Goal: Task Accomplishment & Management: Complete application form

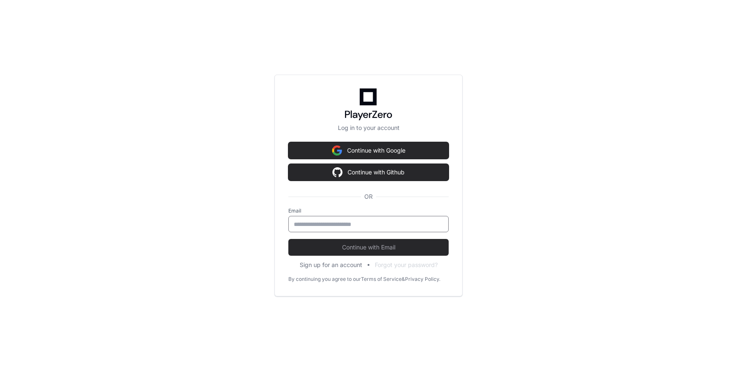
click at [366, 224] on input "email" at bounding box center [368, 224] width 149 height 8
type input "**********"
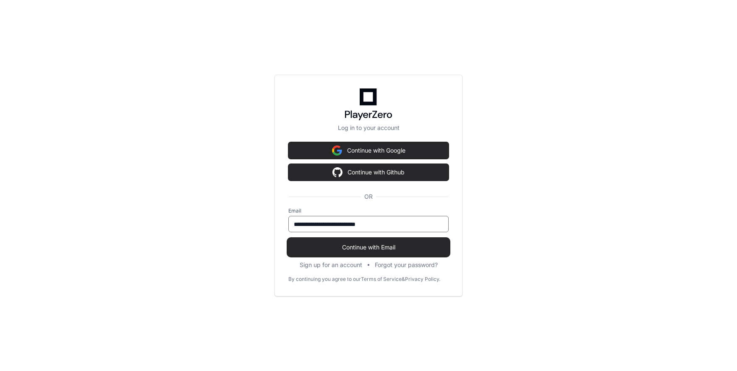
click at [377, 244] on span "Continue with Email" at bounding box center [368, 247] width 160 height 8
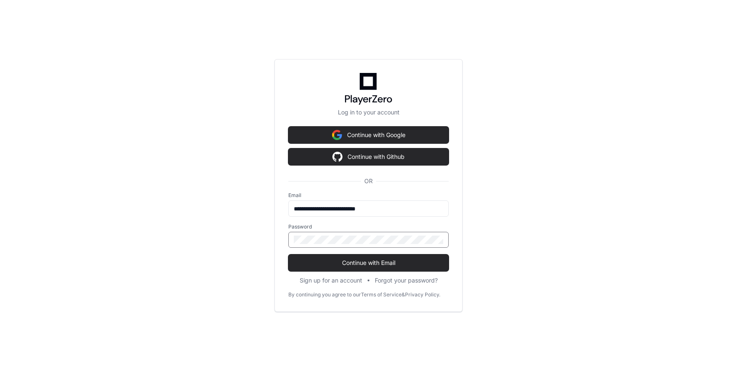
click button "Continue with Email" at bounding box center [368, 263] width 160 height 17
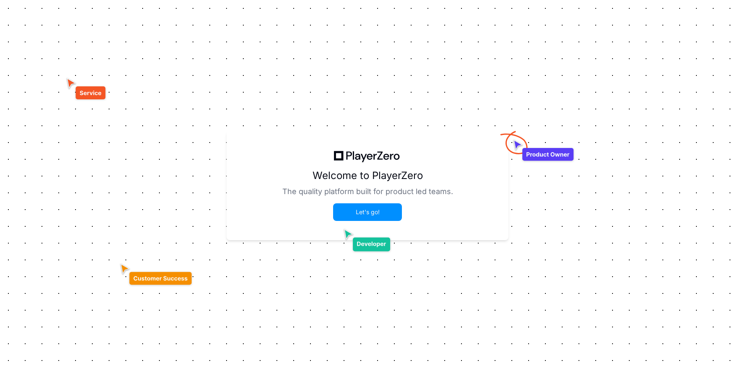
click at [369, 212] on button "Let's go!" at bounding box center [367, 212] width 67 height 16
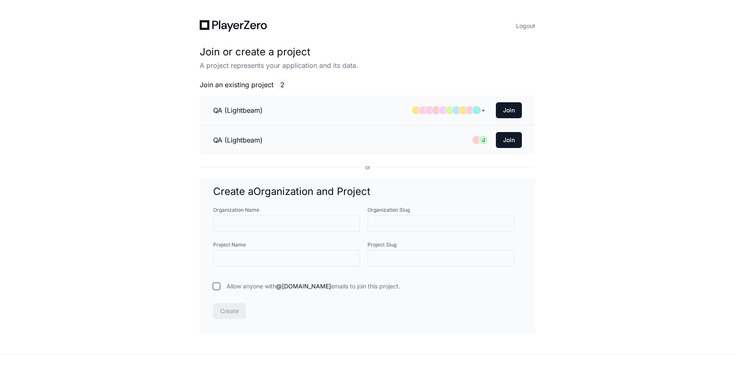
drag, startPoint x: 214, startPoint y: 27, endPoint x: 188, endPoint y: 26, distance: 26.1
click at [214, 27] on icon at bounding box center [215, 25] width 6 height 8
click at [188, 26] on div "Logout Join or create a project A project represents your application and its d…" at bounding box center [368, 177] width 376 height 355
click at [204, 28] on icon at bounding box center [205, 25] width 10 height 10
click at [76, 42] on div "Logout Join or create a project A project represents your application and its d…" at bounding box center [367, 177] width 735 height 355
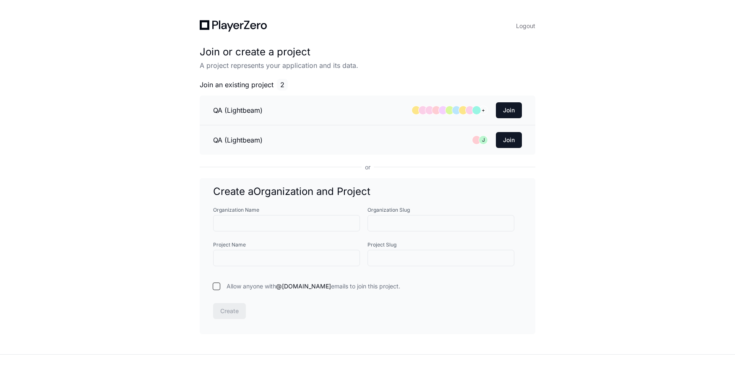
click at [622, 138] on div "Logout Join or create a project A project represents your application and its d…" at bounding box center [367, 177] width 735 height 355
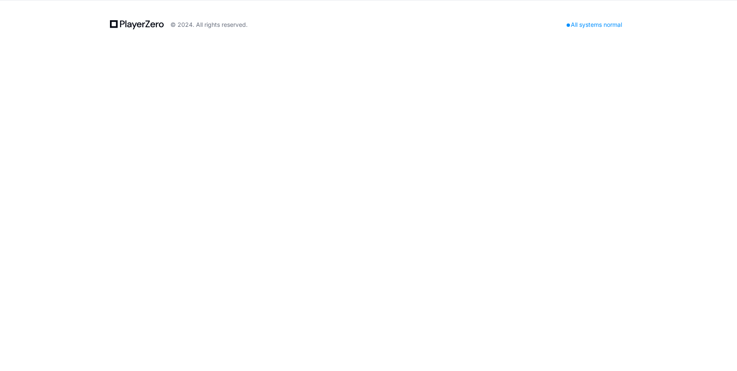
drag, startPoint x: 263, startPoint y: 84, endPoint x: 221, endPoint y: 80, distance: 41.7
click at [263, 84] on div "© 2024. All rights reserved. All systems normal" at bounding box center [368, 185] width 737 height 371
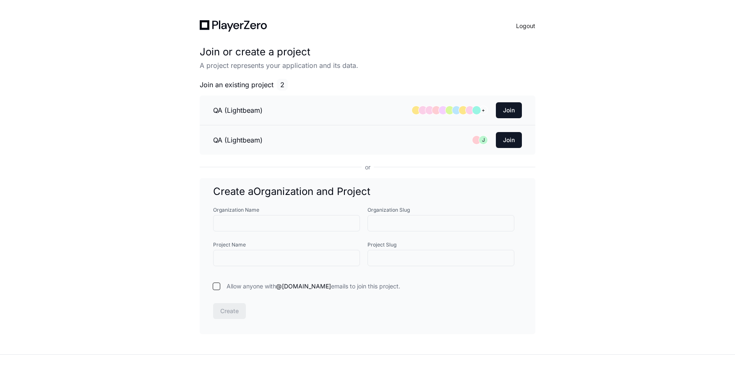
click at [522, 27] on button "Logout" at bounding box center [525, 26] width 19 height 12
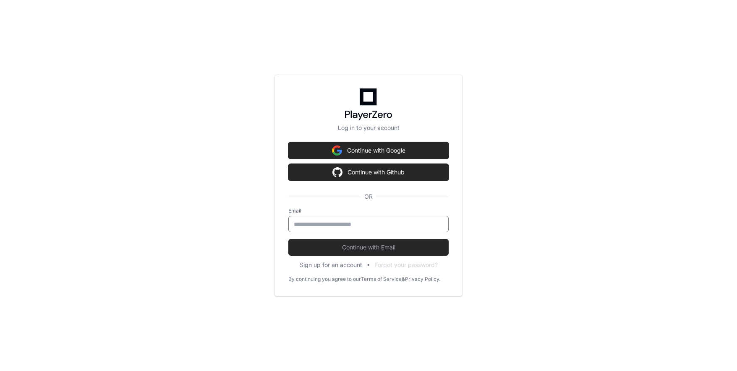
click at [358, 225] on input "email" at bounding box center [368, 224] width 149 height 8
type input "**********"
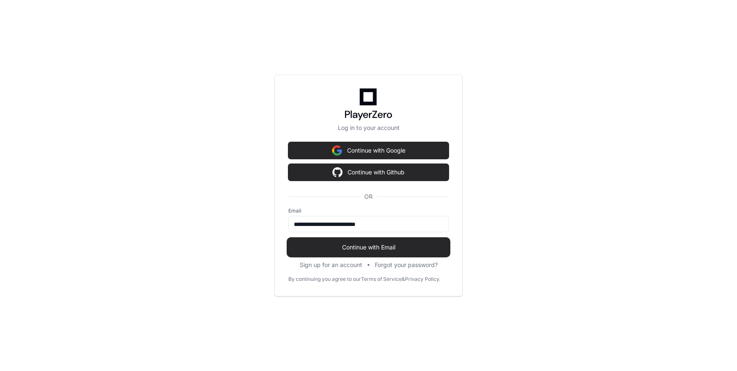
click at [370, 253] on button "Continue with Email" at bounding box center [368, 247] width 160 height 17
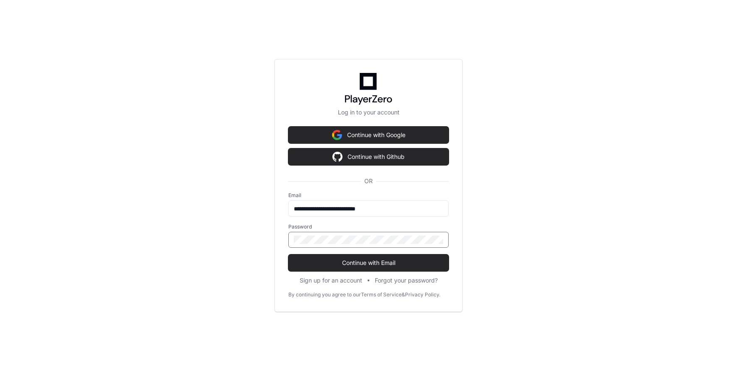
click button "Continue with Email" at bounding box center [368, 263] width 160 height 17
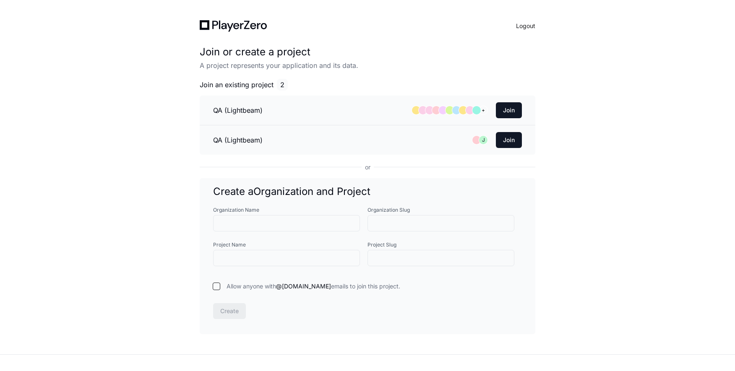
click at [525, 26] on button "Logout" at bounding box center [525, 26] width 19 height 12
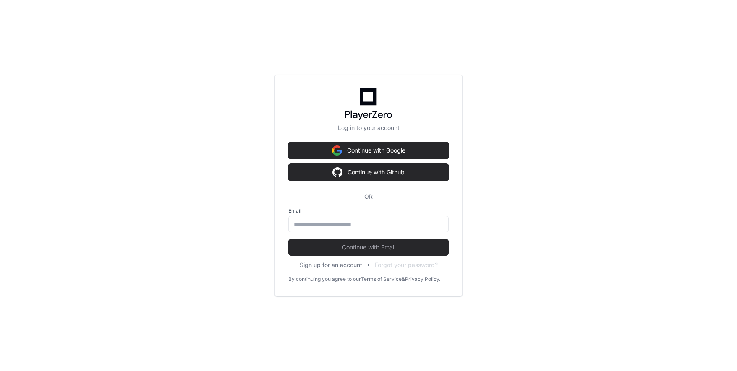
click at [343, 270] on div "Log in to your account Continue with Google Continue with Github OR Email Conti…" at bounding box center [368, 186] width 188 height 222
click at [341, 266] on button "Sign up for an account" at bounding box center [331, 265] width 63 height 8
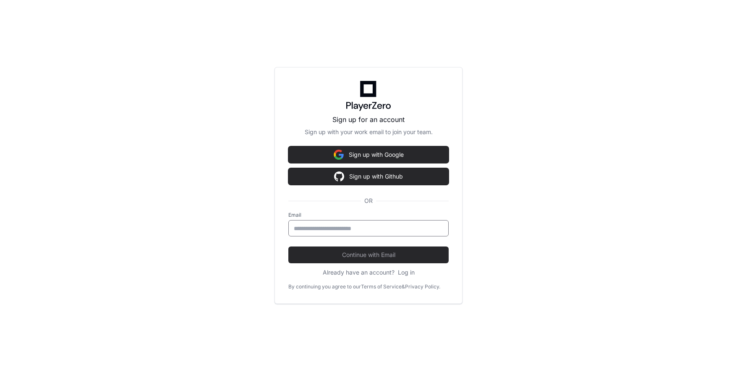
click at [369, 228] on input "Email" at bounding box center [368, 229] width 149 height 8
type input "**********"
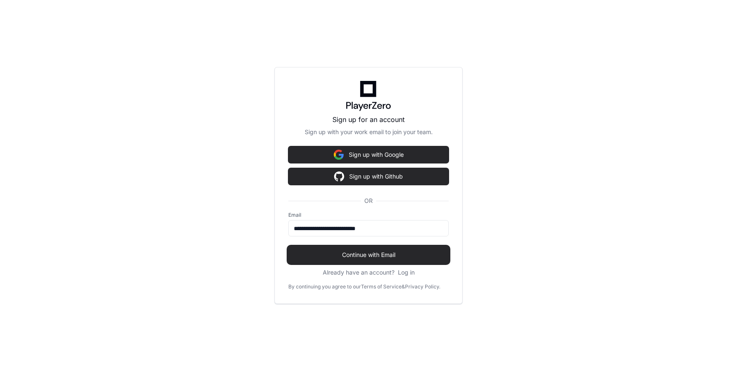
click at [379, 258] on span "Continue with Email" at bounding box center [368, 255] width 160 height 8
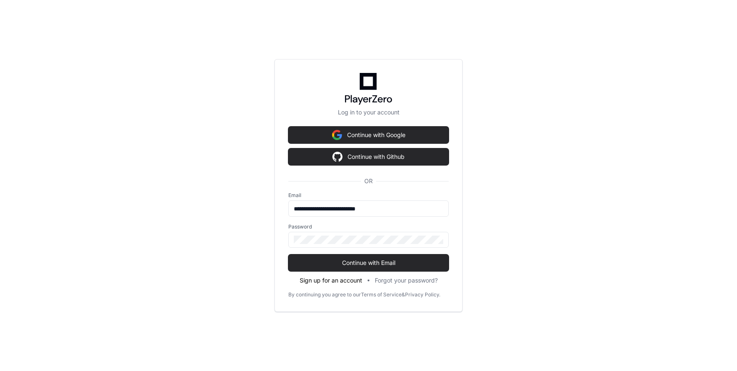
click at [340, 278] on button "Sign up for an account" at bounding box center [331, 281] width 63 height 8
click button "Continue with Email" at bounding box center [368, 263] width 160 height 17
